Goal: Task Accomplishment & Management: Manage account settings

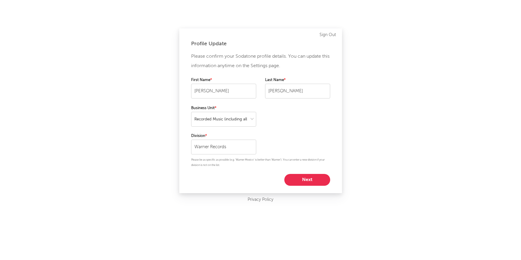
select select "recorded_music"
click at [243, 118] on select at bounding box center [223, 119] width 65 height 15
click at [293, 182] on button "Next" at bounding box center [307, 180] width 46 height 12
select select "director_vp"
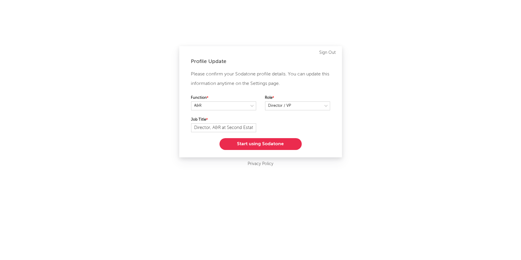
click at [282, 146] on button "Start using Sodatone" at bounding box center [260, 144] width 82 height 12
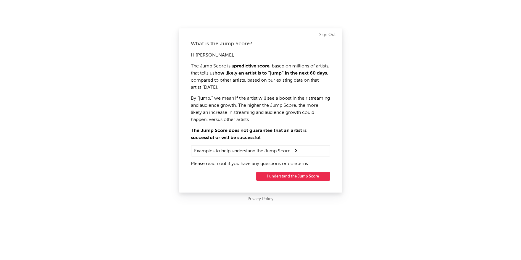
click at [288, 177] on button "I understand the Jump Score" at bounding box center [293, 176] width 74 height 9
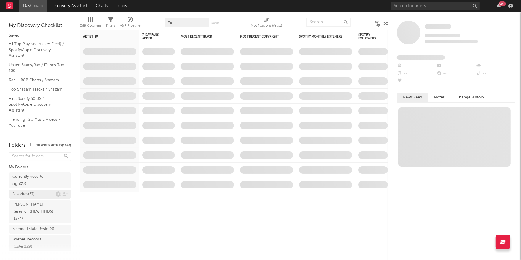
click at [38, 193] on div "Favorites ( 57 )" at bounding box center [33, 194] width 43 height 7
